Goal: Download file/media

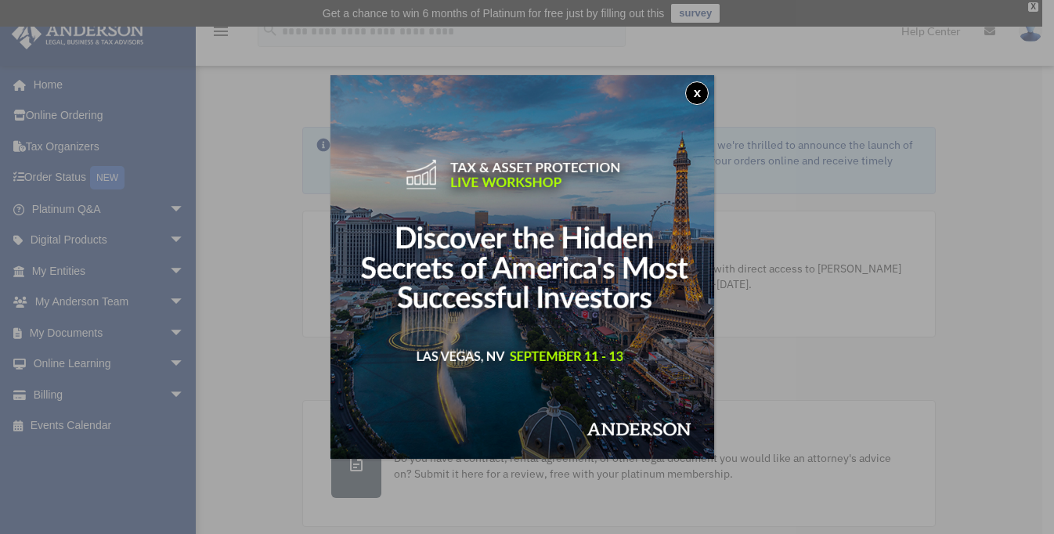
click at [699, 94] on button "x" at bounding box center [696, 92] width 23 height 23
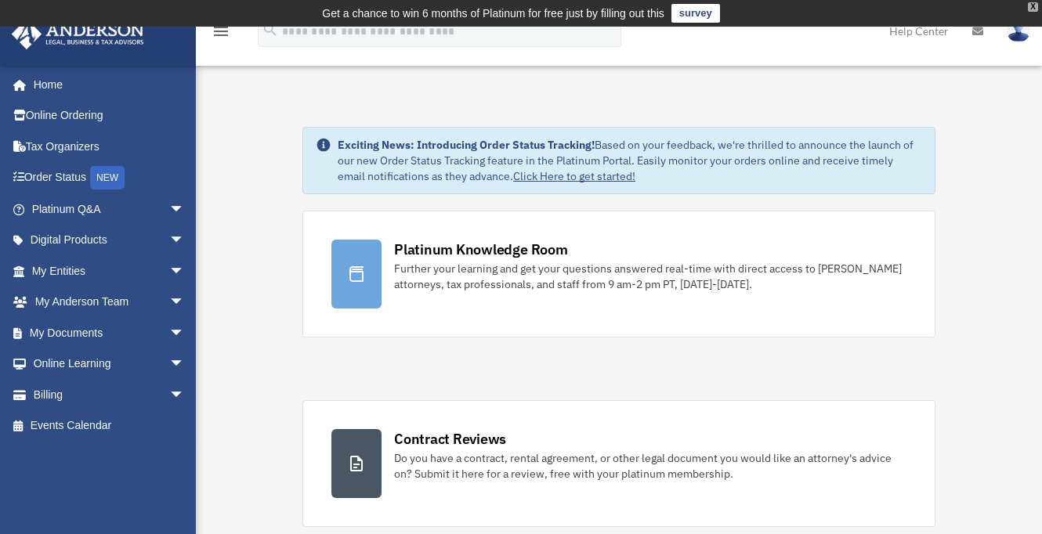
click at [1034, 6] on div "X" at bounding box center [1033, 6] width 10 height 9
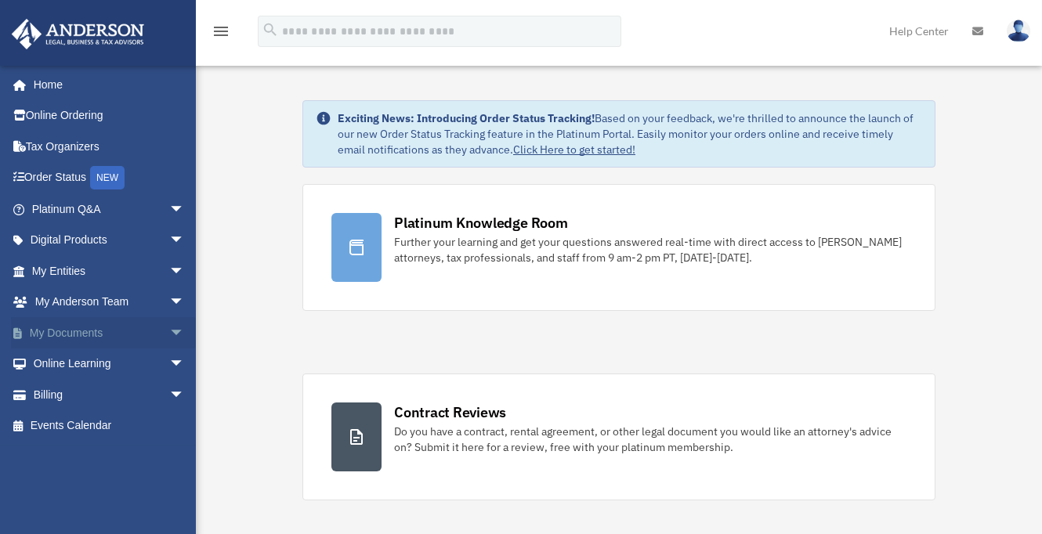
click at [169, 330] on span "arrow_drop_down" at bounding box center [184, 333] width 31 height 32
click at [87, 388] on link "Meeting Minutes" at bounding box center [115, 394] width 186 height 31
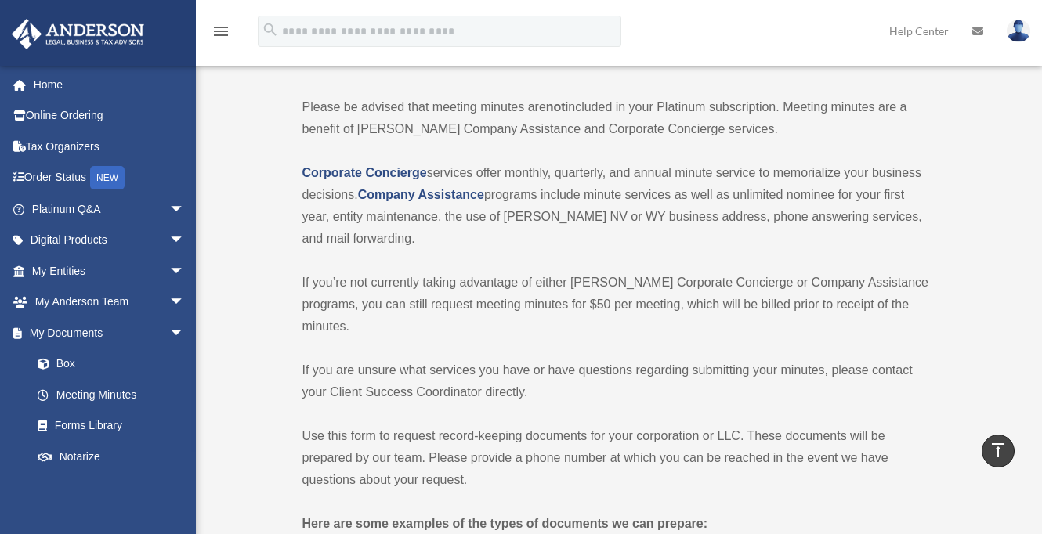
scroll to position [58, 0]
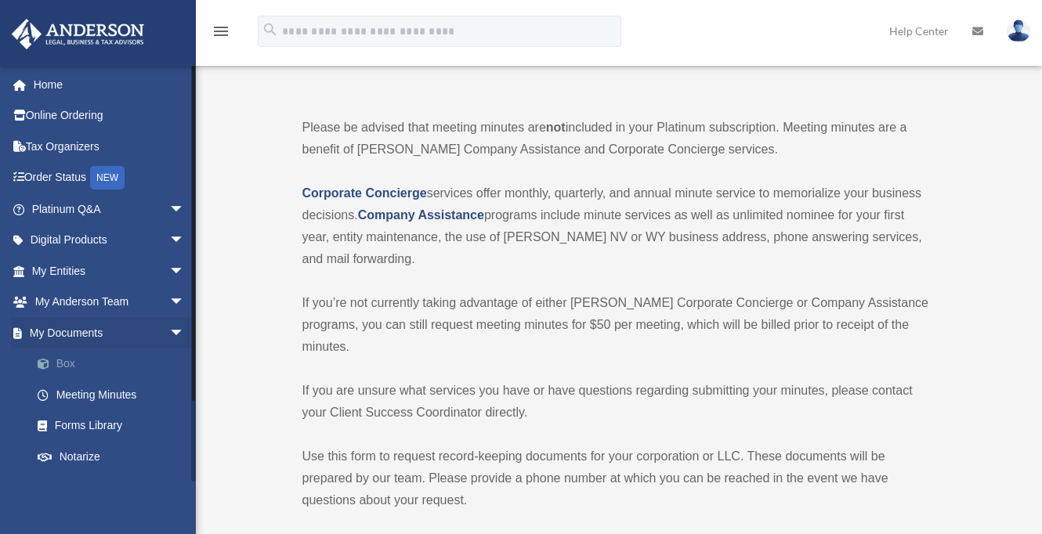
click at [67, 365] on link "Box" at bounding box center [115, 364] width 186 height 31
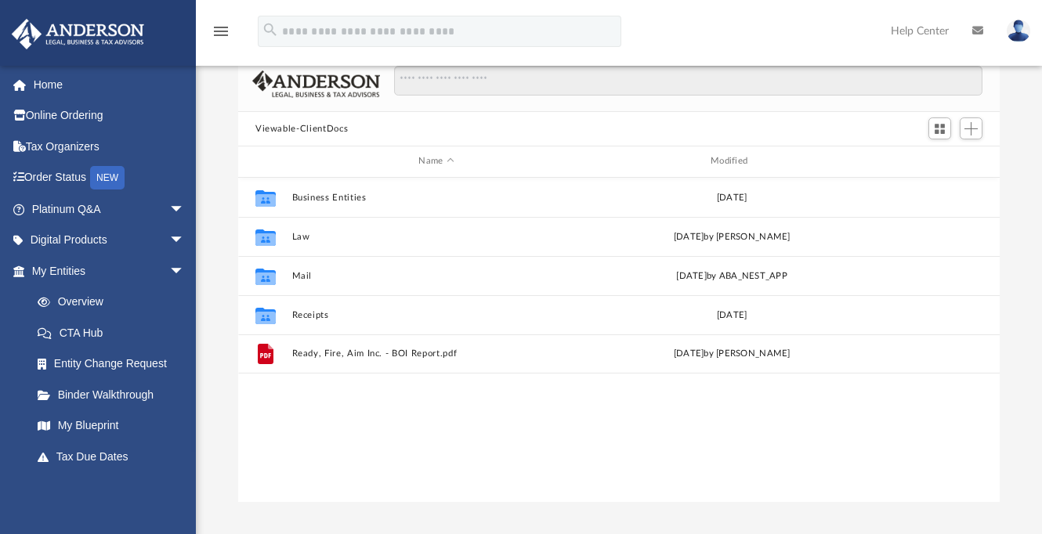
scroll to position [101, 0]
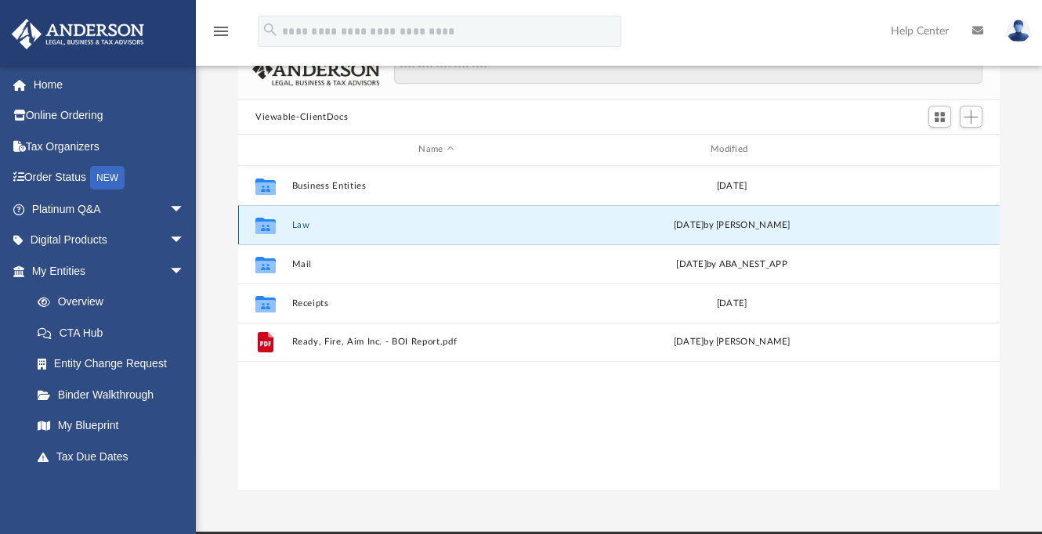
click at [302, 227] on button "Law" at bounding box center [436, 225] width 289 height 10
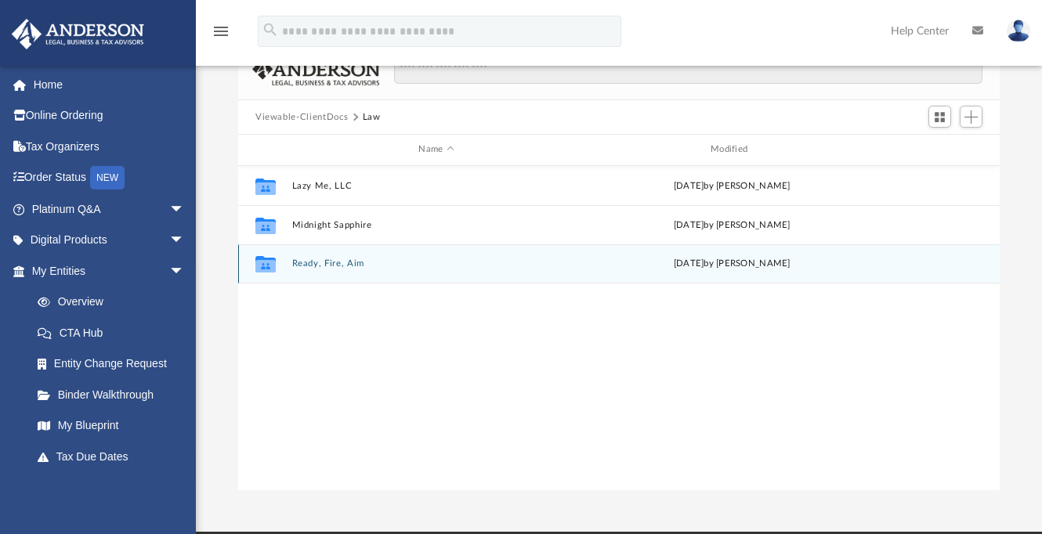
click at [335, 266] on button "Ready, Fire, Aim" at bounding box center [436, 263] width 289 height 10
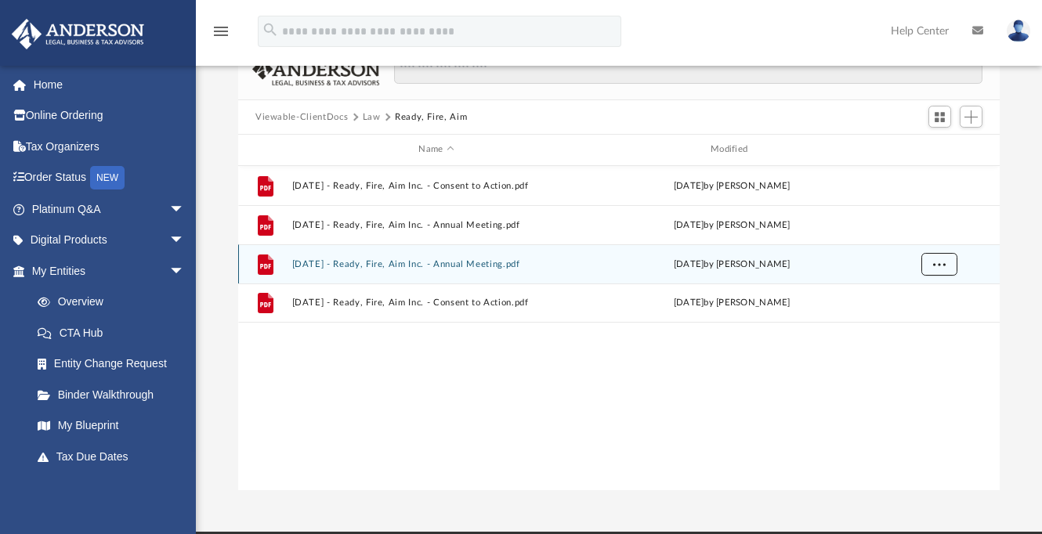
click at [945, 268] on button "More options" at bounding box center [939, 263] width 36 height 23
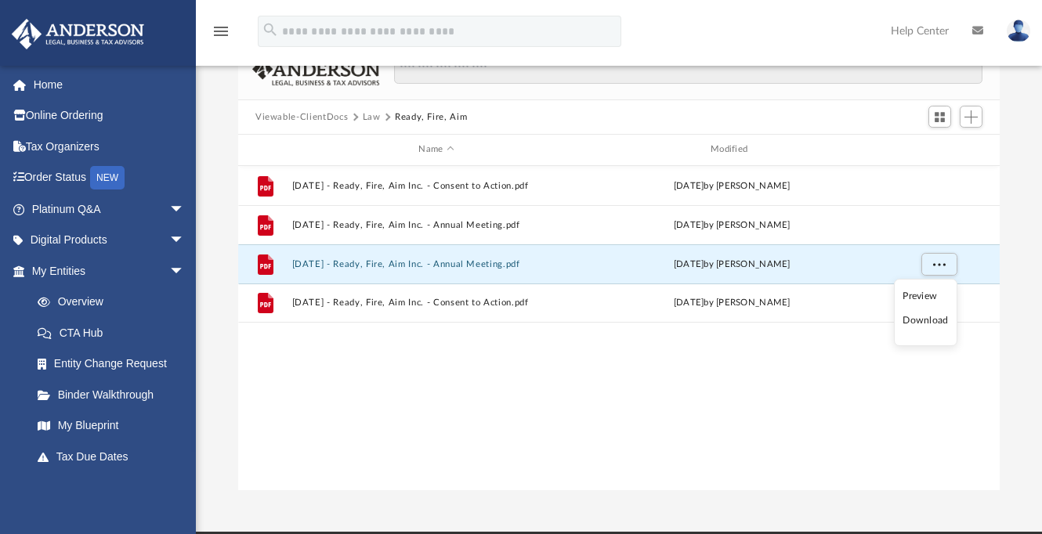
click at [911, 322] on li "Download" at bounding box center [924, 320] width 45 height 16
click at [933, 334] on div "File [DATE] - Ready, Fire, Aim Inc. - Consent to Action.pdf [DATE] by [PERSON_N…" at bounding box center [618, 328] width 761 height 324
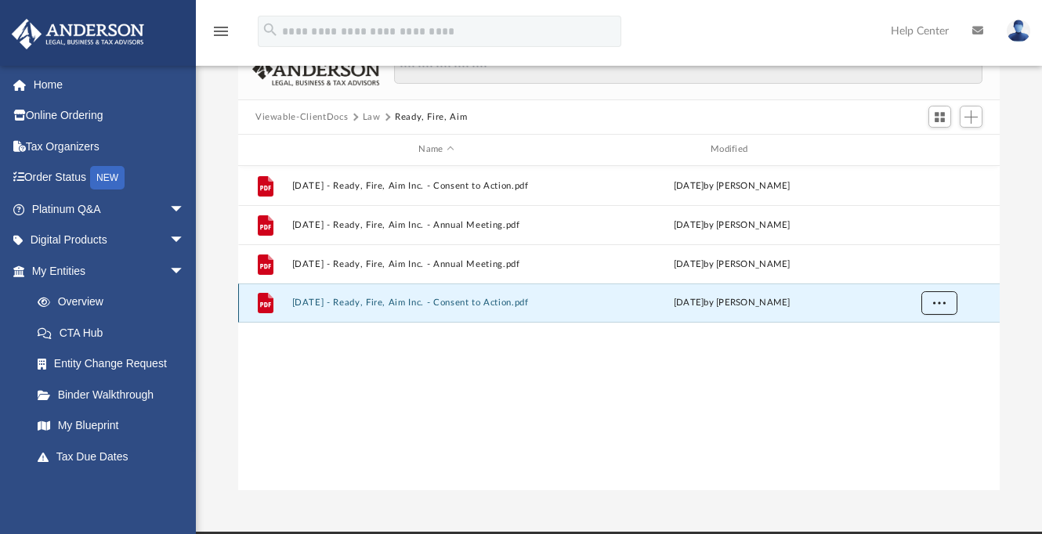
click at [939, 304] on span "More options" at bounding box center [939, 302] width 13 height 9
click at [924, 362] on li "Download" at bounding box center [924, 359] width 45 height 16
click at [467, 375] on div "File [DATE] - Ready, Fire, Aim Inc. - Consent to Action.pdf [DATE] by [PERSON_N…" at bounding box center [618, 328] width 761 height 324
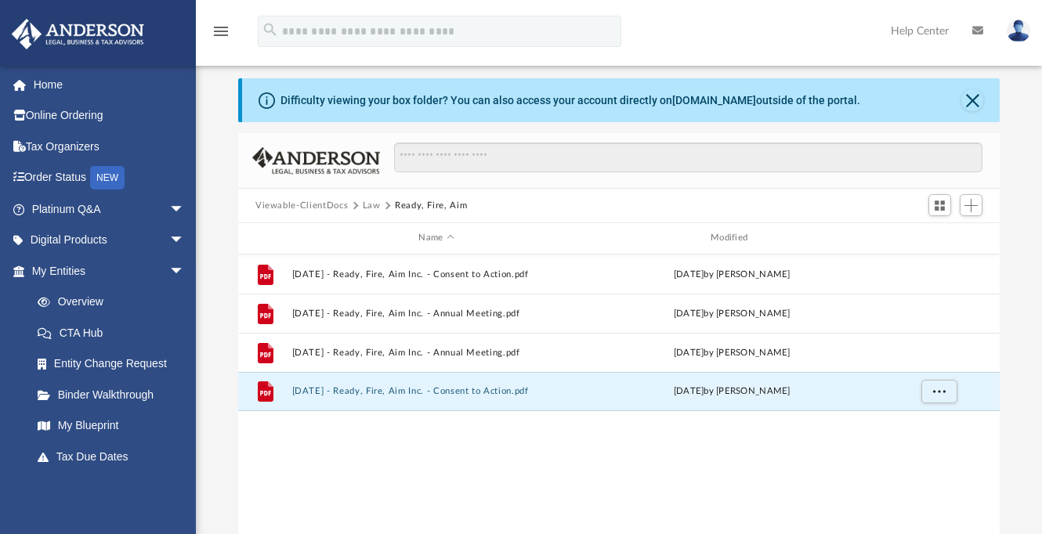
scroll to position [0, 0]
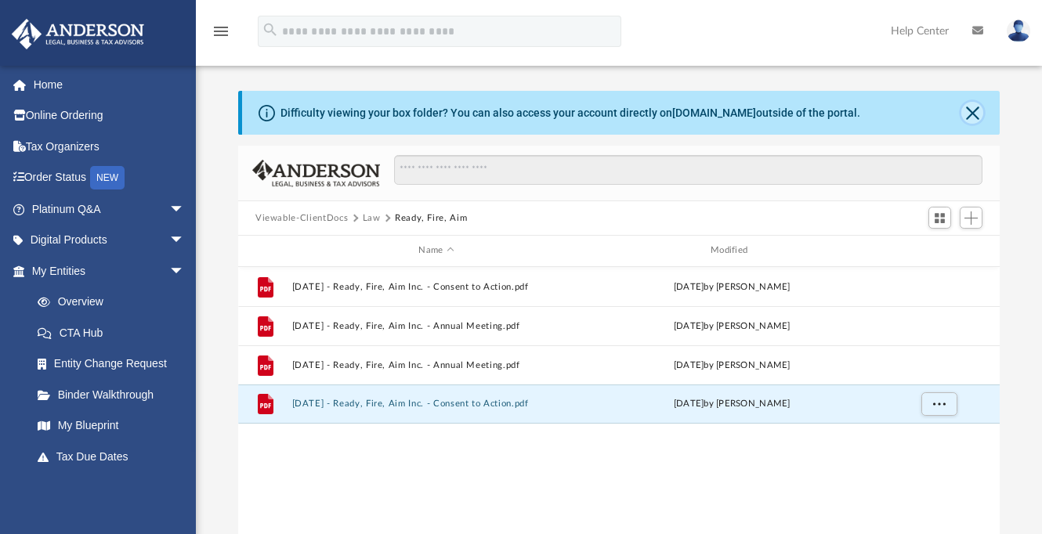
click at [976, 114] on button "Close" at bounding box center [972, 113] width 22 height 22
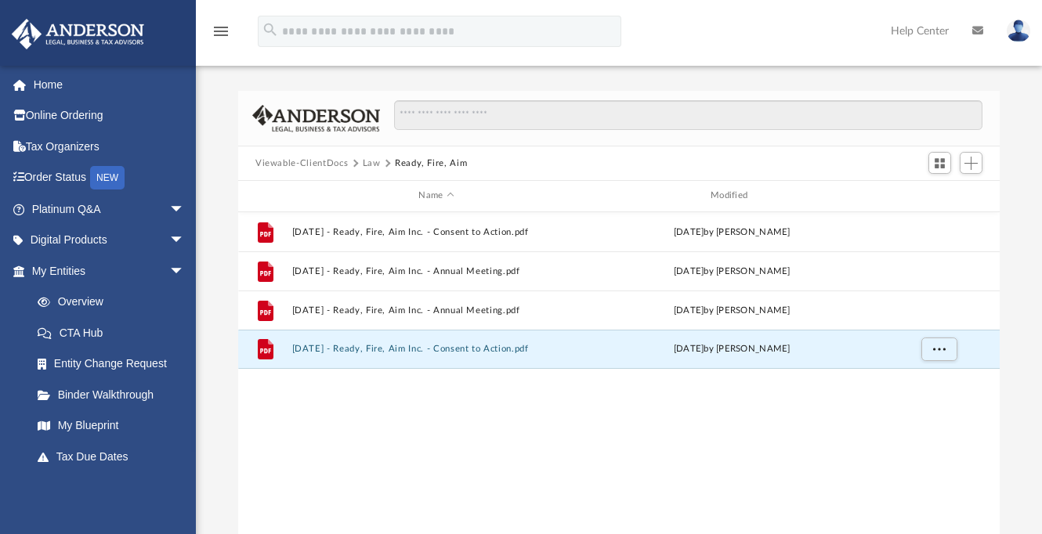
click at [370, 166] on button "Law" at bounding box center [372, 164] width 18 height 14
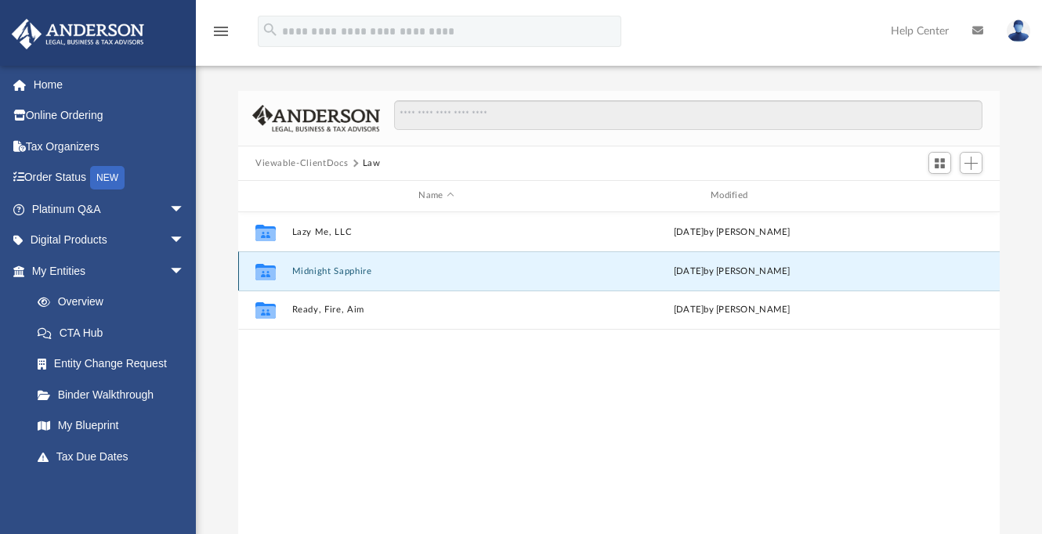
click at [337, 269] on button "Midnight Sapphire" at bounding box center [436, 271] width 289 height 10
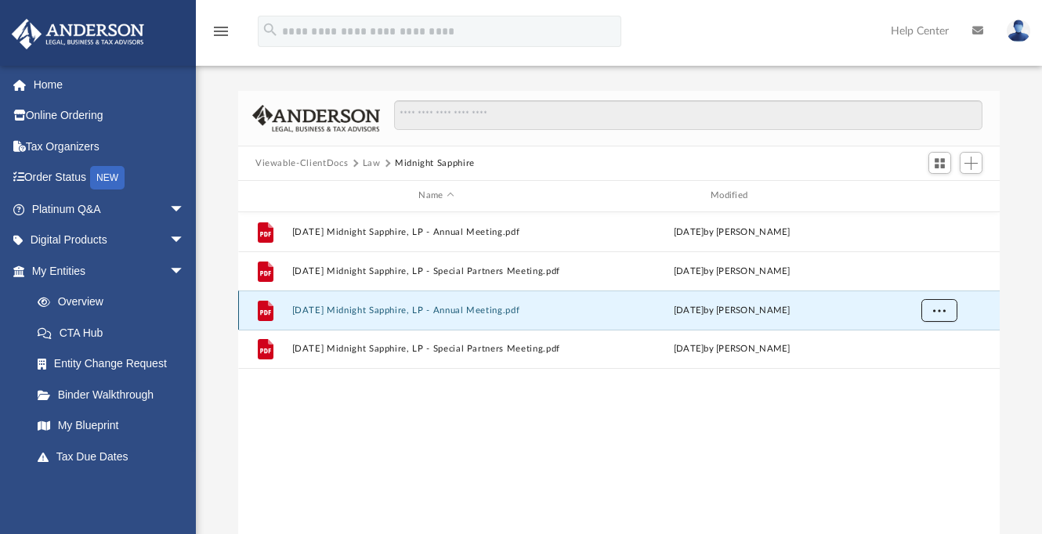
click at [937, 314] on button "More options" at bounding box center [939, 309] width 36 height 23
click at [930, 368] on li "Download" at bounding box center [924, 367] width 45 height 16
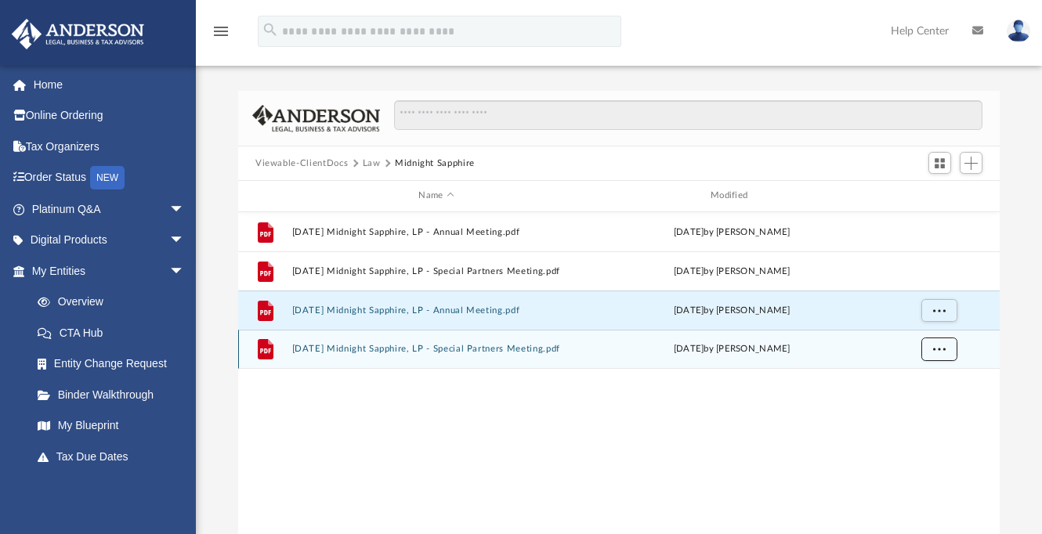
click at [937, 352] on span "More options" at bounding box center [939, 349] width 13 height 9
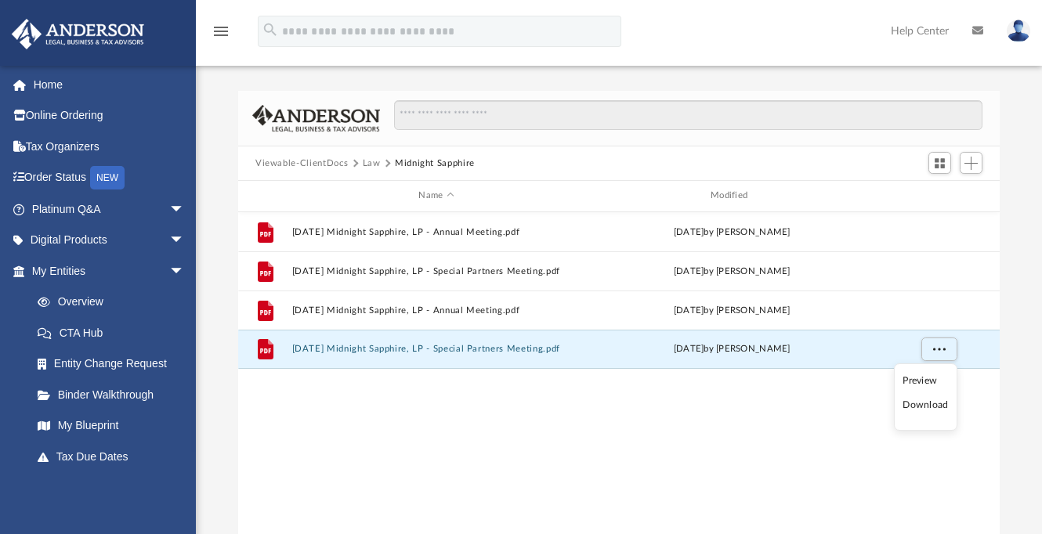
click at [930, 403] on li "Download" at bounding box center [924, 405] width 45 height 16
click at [371, 164] on button "Law" at bounding box center [372, 164] width 18 height 14
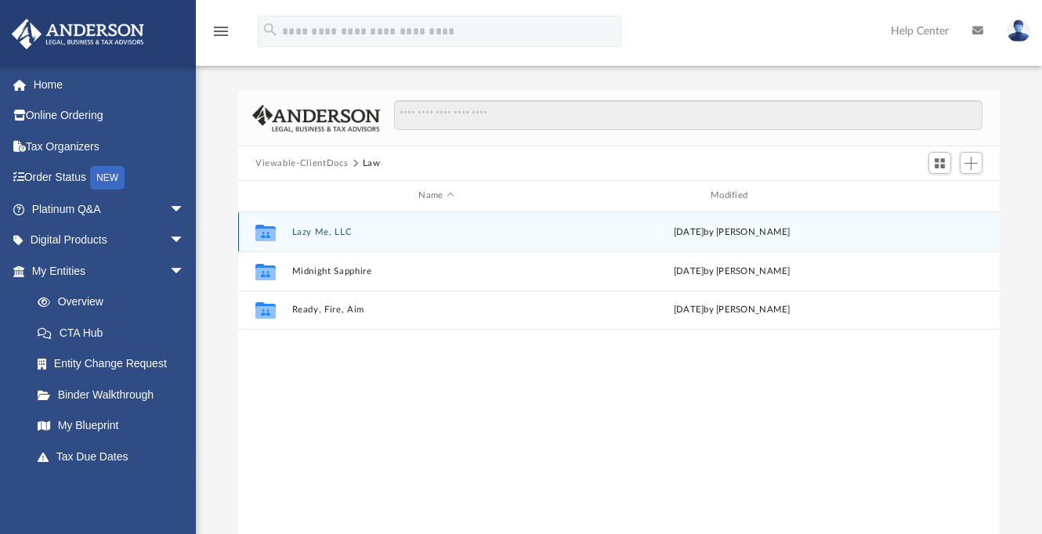
click at [732, 229] on div "[DATE] by [PERSON_NAME]" at bounding box center [731, 232] width 289 height 14
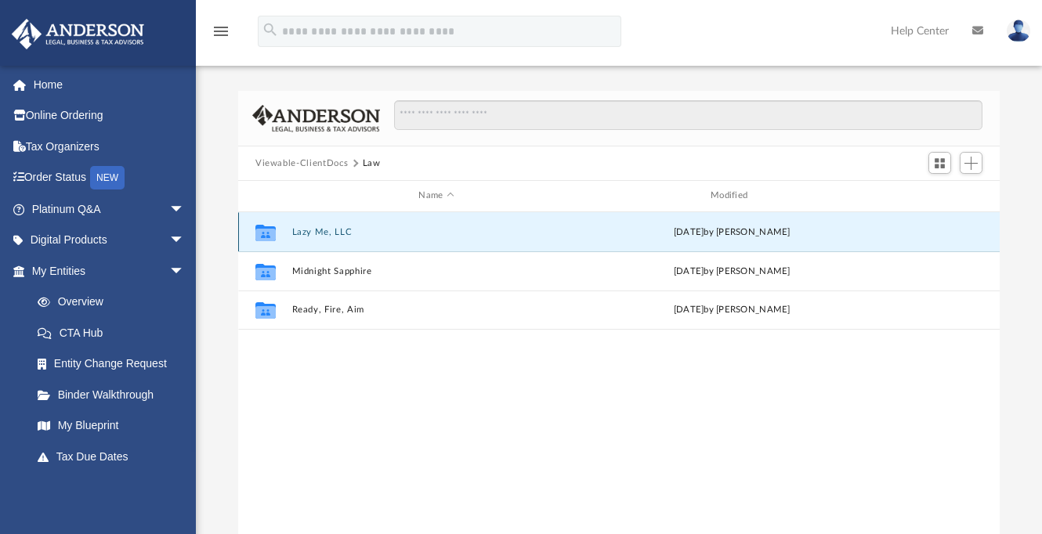
click at [306, 231] on button "Lazy Me, LLC" at bounding box center [436, 232] width 289 height 10
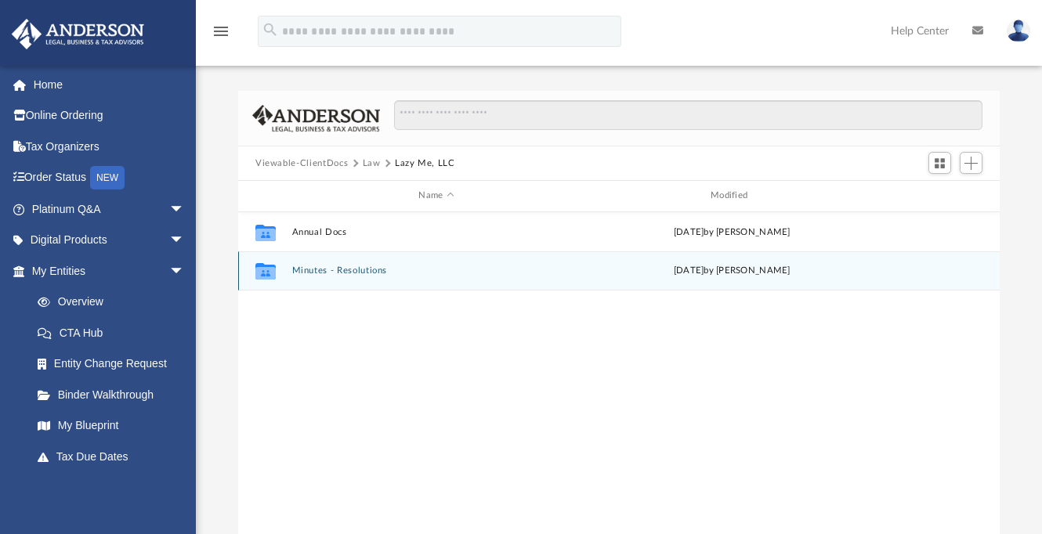
click at [350, 274] on button "Minutes - Resolutions" at bounding box center [436, 271] width 289 height 10
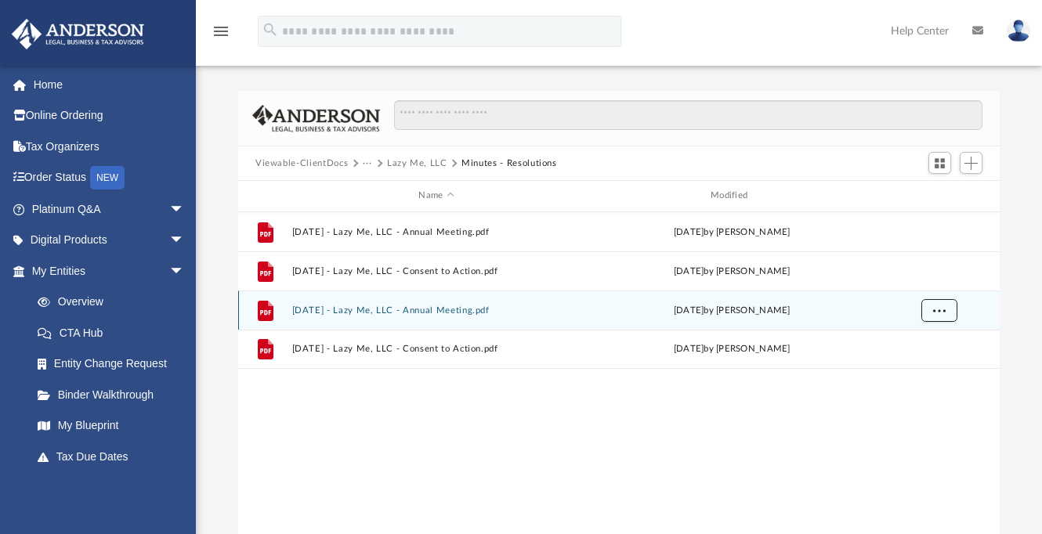
click at [936, 316] on button "More options" at bounding box center [939, 309] width 36 height 23
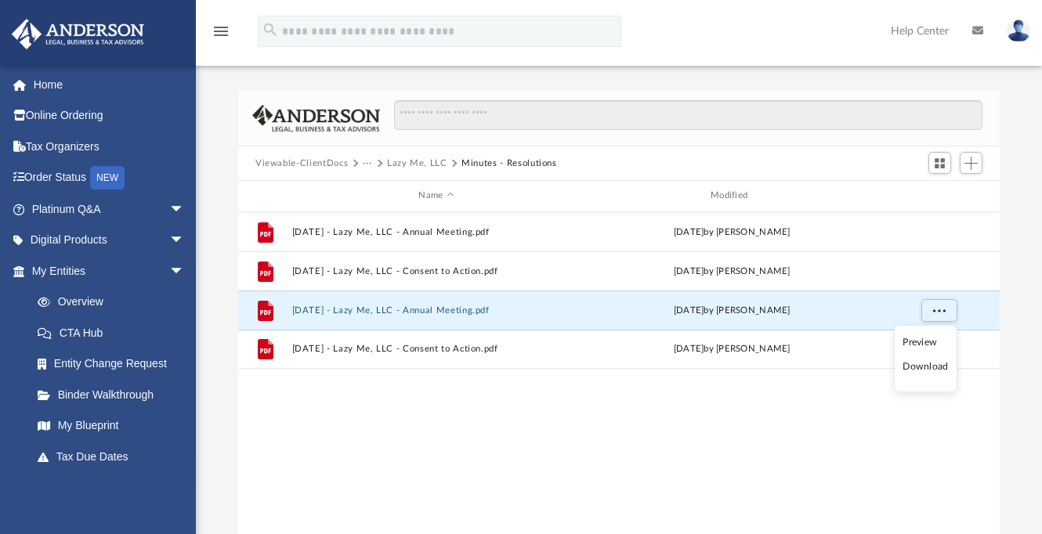
click at [923, 367] on li "Download" at bounding box center [924, 367] width 45 height 16
click at [806, 399] on div "File [DATE] - Lazy Me, LLC - Annual Meeting.pdf [DATE] by [PERSON_NAME] File [D…" at bounding box center [618, 374] width 761 height 324
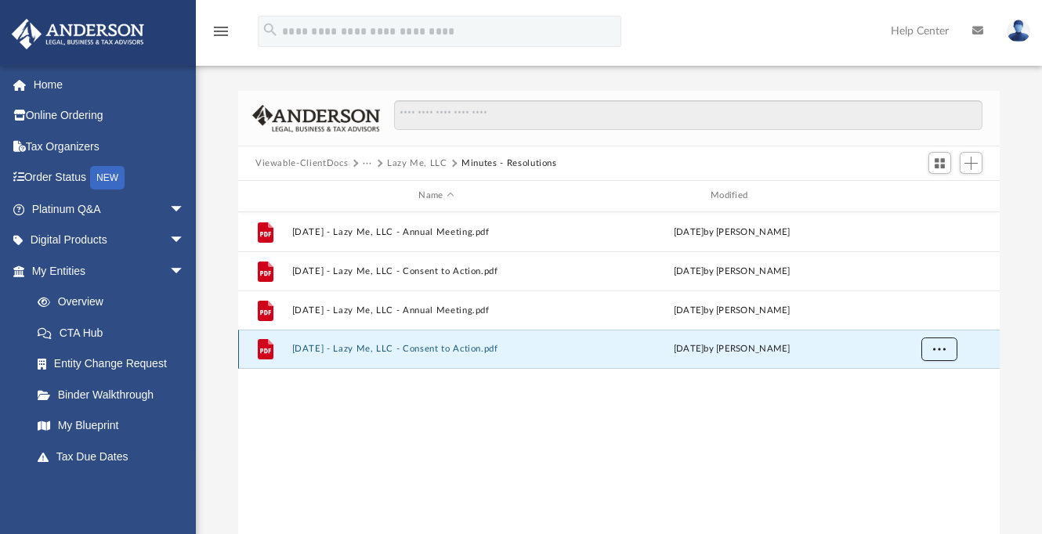
click at [937, 352] on span "More options" at bounding box center [939, 349] width 13 height 9
click at [932, 405] on li "Download" at bounding box center [924, 405] width 45 height 16
click at [364, 167] on button "···" at bounding box center [368, 164] width 10 height 14
click at [367, 164] on button "···" at bounding box center [368, 164] width 10 height 14
click at [412, 163] on button "Lazy Me, LLC" at bounding box center [417, 164] width 60 height 14
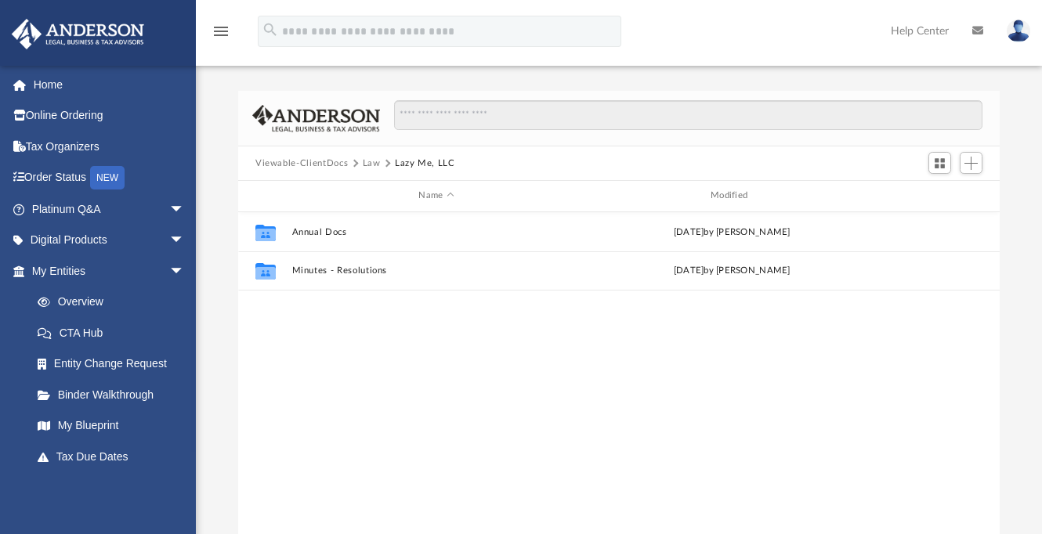
click at [370, 165] on button "Law" at bounding box center [372, 164] width 18 height 14
click at [1021, 33] on img at bounding box center [1017, 31] width 23 height 23
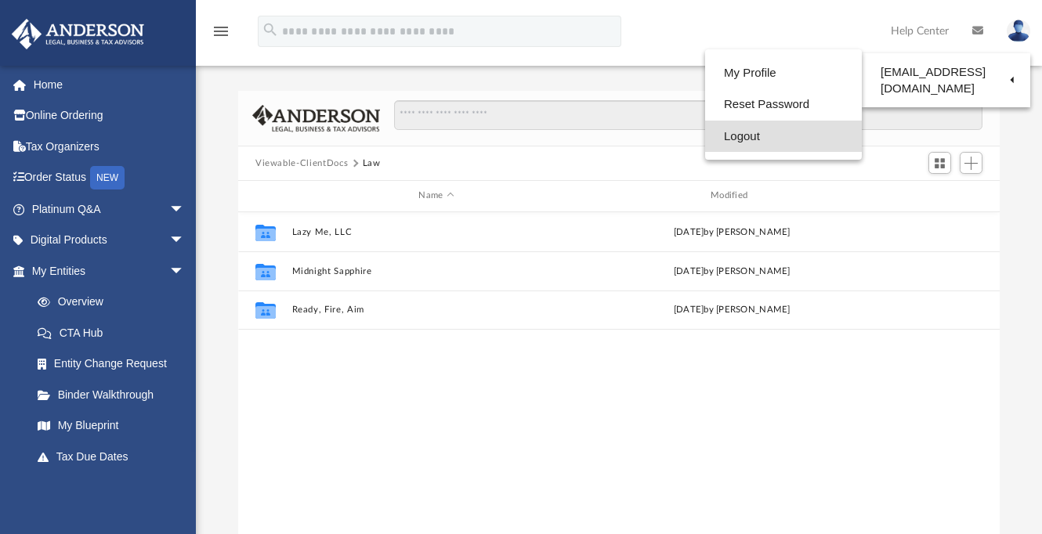
click at [739, 139] on link "Logout" at bounding box center [783, 137] width 157 height 32
